Goal: Navigation & Orientation: Find specific page/section

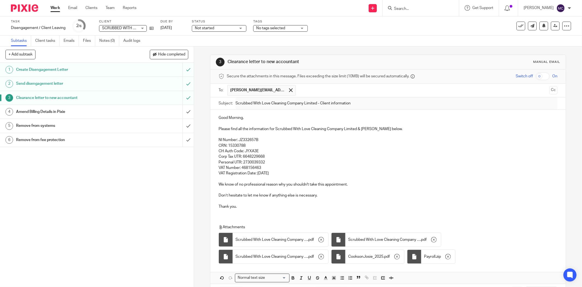
scroll to position [24, 0]
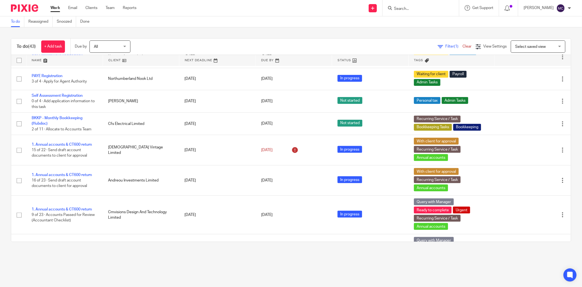
scroll to position [152, 0]
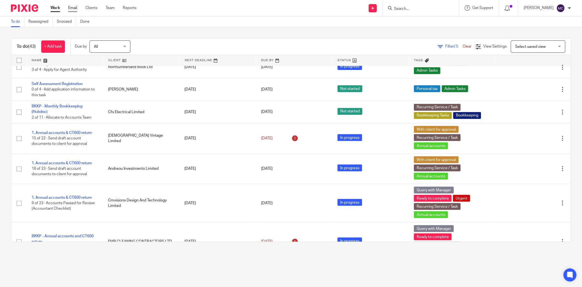
drag, startPoint x: 75, startPoint y: 9, endPoint x: 77, endPoint y: 8, distance: 2.8
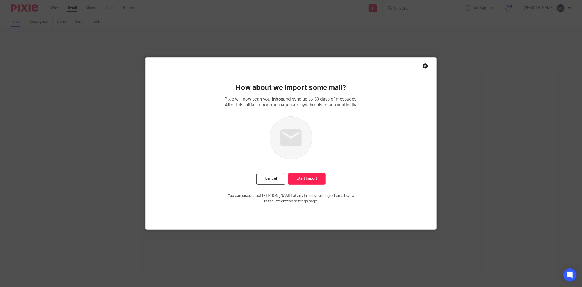
click at [423, 66] on div "Close this dialog window" at bounding box center [425, 65] width 5 height 5
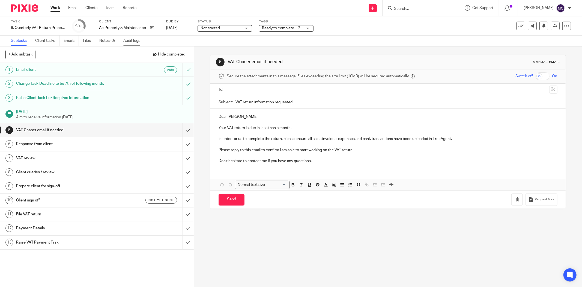
click at [135, 40] on link "Audit logs" at bounding box center [133, 40] width 21 height 11
